Goal: Transaction & Acquisition: Purchase product/service

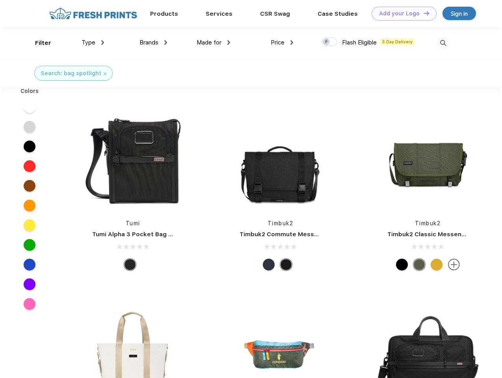
click at [401, 13] on link "Add your Logo Design Tool" at bounding box center [404, 14] width 65 height 14
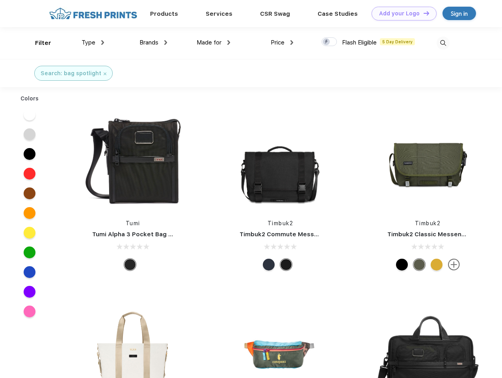
click at [0, 0] on div "Design Tool" at bounding box center [0, 0] width 0 height 0
click at [423, 13] on link "Add your Logo Design Tool" at bounding box center [404, 14] width 65 height 14
click at [38, 43] on div "Filter" at bounding box center [43, 43] width 16 height 9
click at [93, 43] on span "Type" at bounding box center [89, 42] width 14 height 7
click at [153, 43] on span "Brands" at bounding box center [148, 42] width 19 height 7
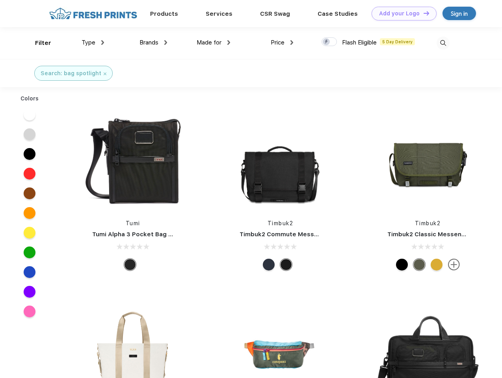
click at [214, 43] on span "Made for" at bounding box center [209, 42] width 25 height 7
click at [282, 43] on span "Price" at bounding box center [278, 42] width 14 height 7
click at [329, 42] on div at bounding box center [329, 41] width 15 height 9
click at [327, 42] on input "checkbox" at bounding box center [324, 39] width 5 height 5
click at [443, 43] on img at bounding box center [443, 43] width 13 height 13
